Goal: Navigation & Orientation: Find specific page/section

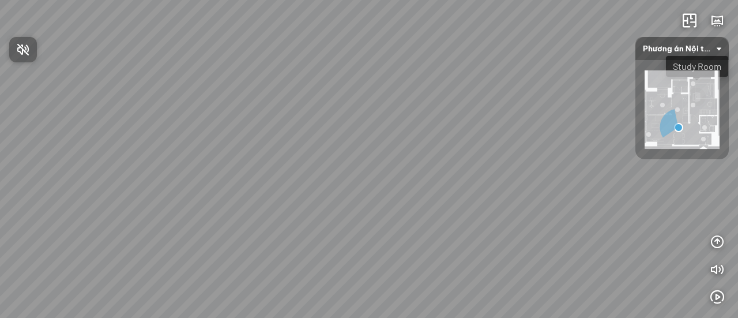
drag, startPoint x: 389, startPoint y: 101, endPoint x: 0, endPoint y: 100, distance: 388.7
click at [0, 99] on div at bounding box center [369, 159] width 738 height 318
drag, startPoint x: 72, startPoint y: 197, endPoint x: 533, endPoint y: 91, distance: 472.9
click at [525, 89] on div "Study Room Bedroom Bathroom Bàn giao" at bounding box center [369, 159] width 738 height 318
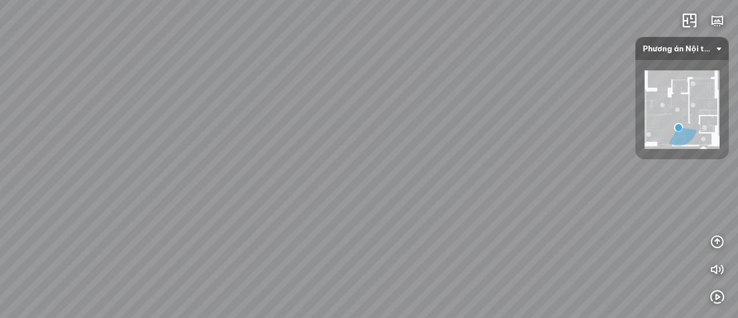
drag, startPoint x: 164, startPoint y: 202, endPoint x: 619, endPoint y: 173, distance: 455.3
click at [385, 176] on div "Study Room Bedroom Bathroom Bàn giao" at bounding box center [369, 159] width 738 height 318
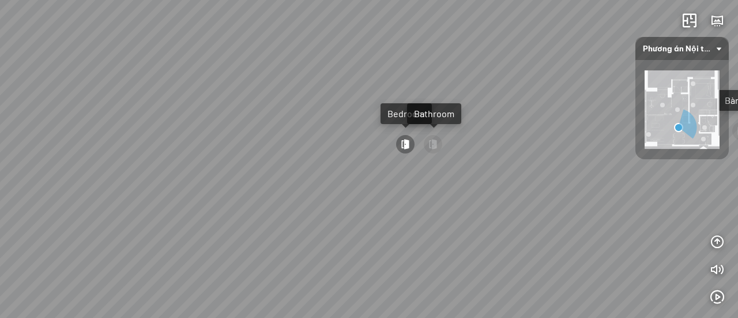
drag, startPoint x: 371, startPoint y: 126, endPoint x: 258, endPoint y: 315, distance: 219.8
click at [266, 317] on html "Study Room Bedroom Bathroom Bàn giao INFO: krpano 1.20.8 (build [DATE]) INFO: H…" at bounding box center [369, 159] width 738 height 318
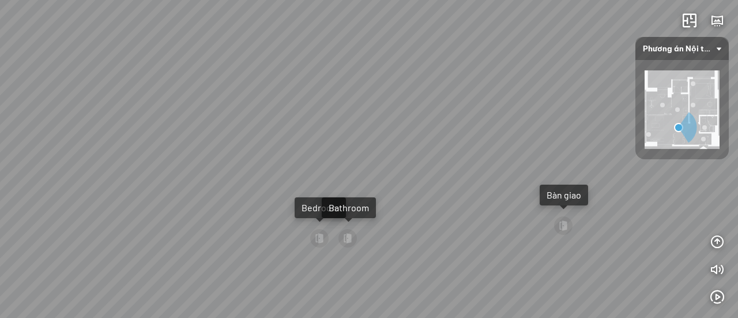
click at [416, 137] on div "Study Room Bedroom Bathroom Bàn giao" at bounding box center [369, 159] width 738 height 318
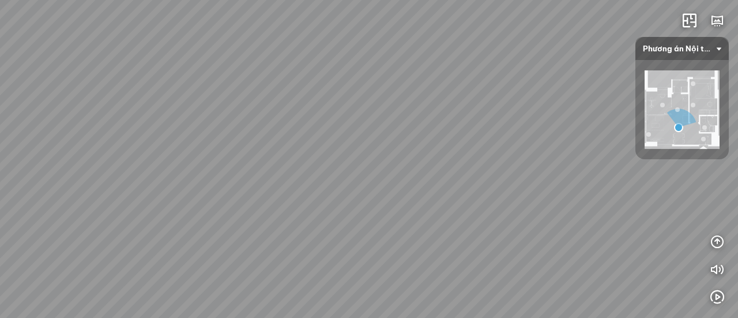
drag, startPoint x: 308, startPoint y: 127, endPoint x: 629, endPoint y: 323, distance: 376.1
click at [629, 317] on html "Study Room Bedroom Bathroom Bàn giao INFO: krpano 1.20.8 (build [DATE]) INFO: H…" at bounding box center [369, 159] width 738 height 318
